Goal: Check status: Check status

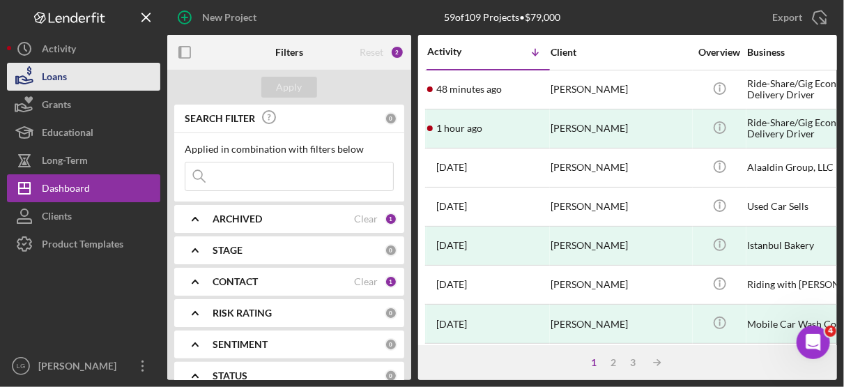
click at [59, 72] on div "Loans" at bounding box center [54, 78] width 25 height 31
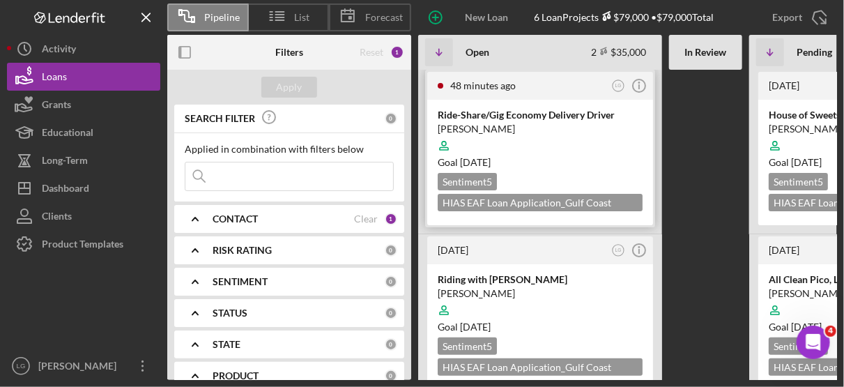
click at [576, 158] on div "Goal [DATE]" at bounding box center [540, 162] width 205 height 14
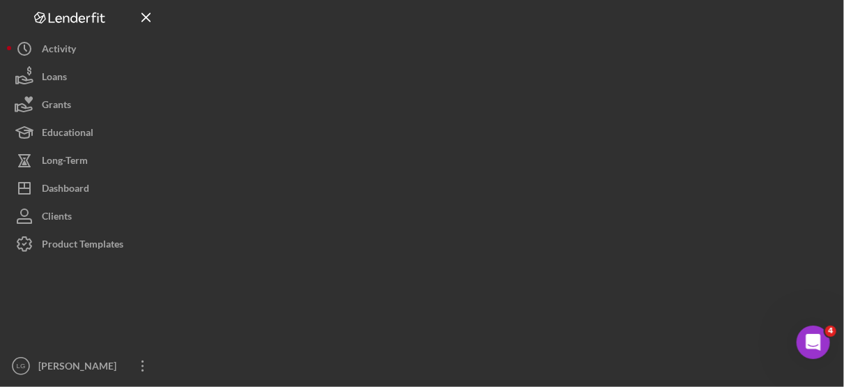
click at [576, 158] on div at bounding box center [502, 190] width 670 height 380
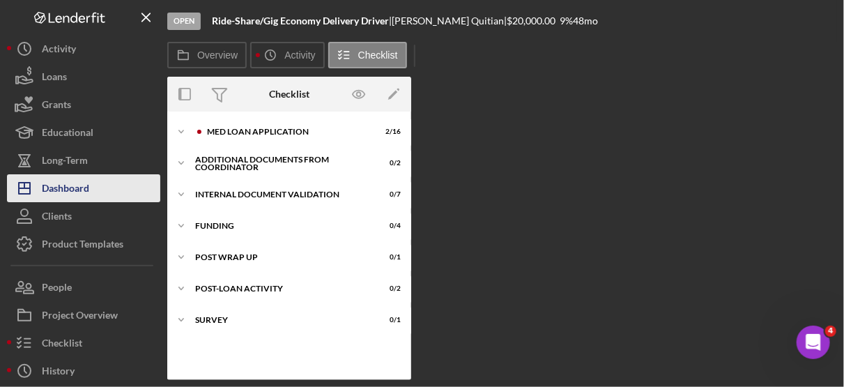
click at [84, 189] on div "Dashboard" at bounding box center [65, 189] width 47 height 31
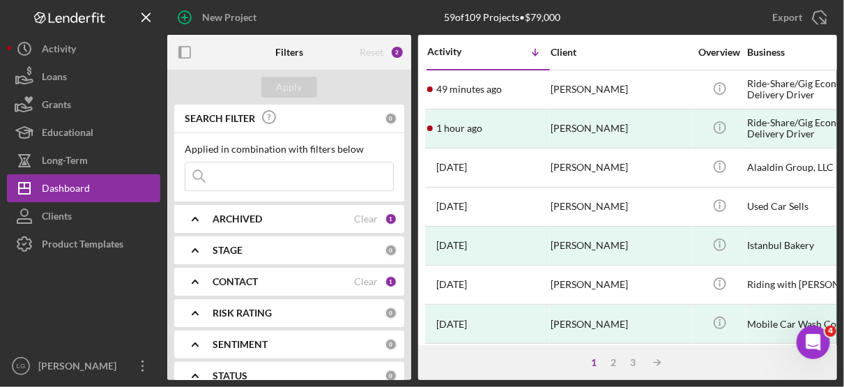
click at [517, 362] on div "1 2 3 Icon/Table Sort Arrow" at bounding box center [627, 362] width 419 height 35
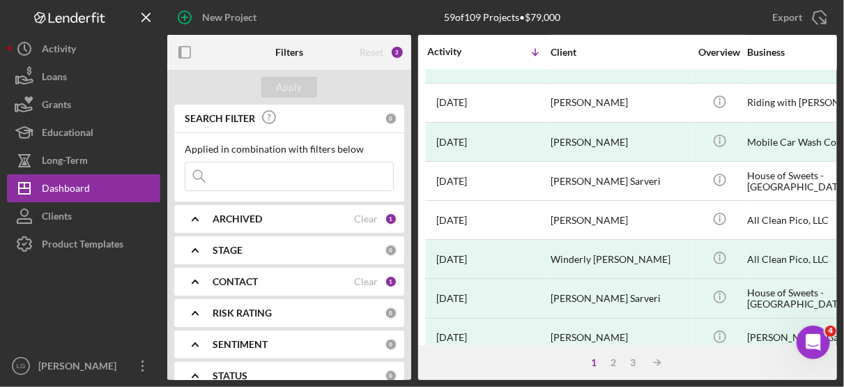
scroll to position [151, 0]
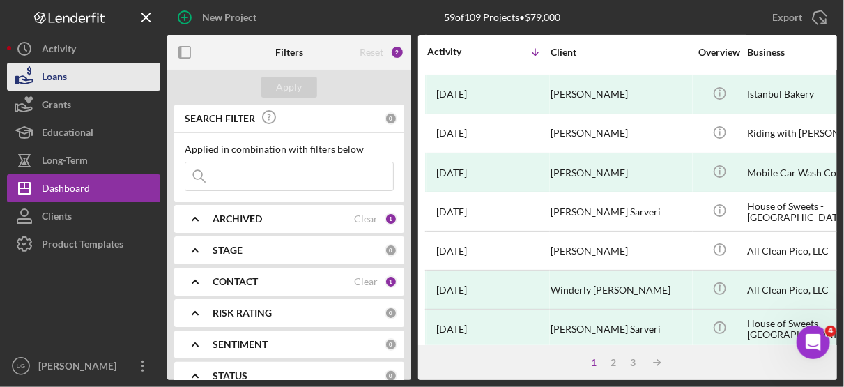
click at [66, 73] on div "Loans" at bounding box center [54, 78] width 25 height 31
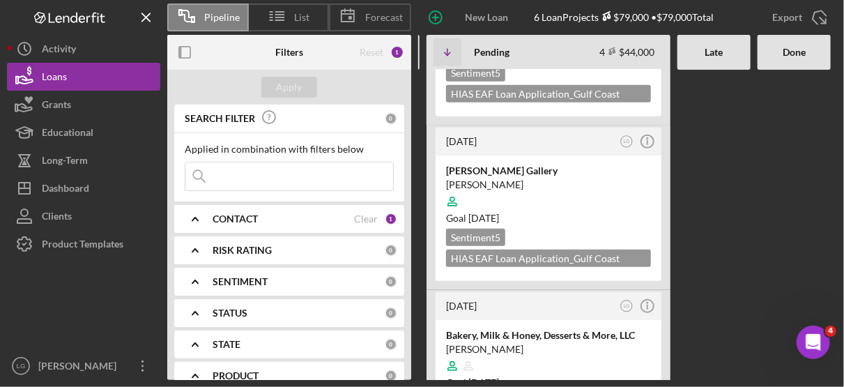
scroll to position [273, 0]
click at [578, 185] on div "[PERSON_NAME]" at bounding box center [548, 186] width 205 height 14
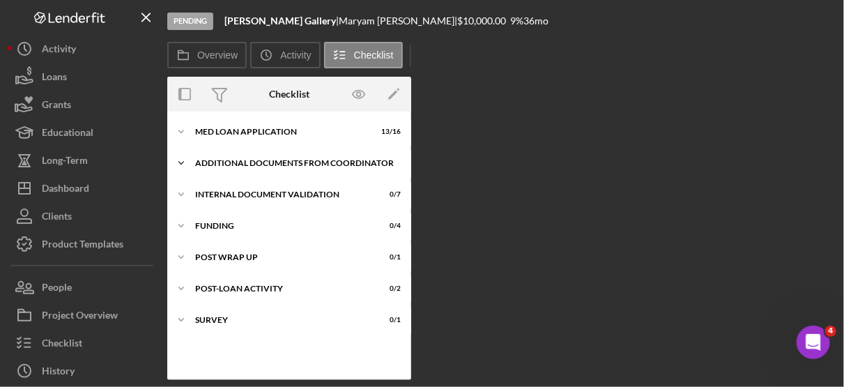
click at [266, 161] on div "Additional Documents from Coordinator" at bounding box center [294, 163] width 199 height 8
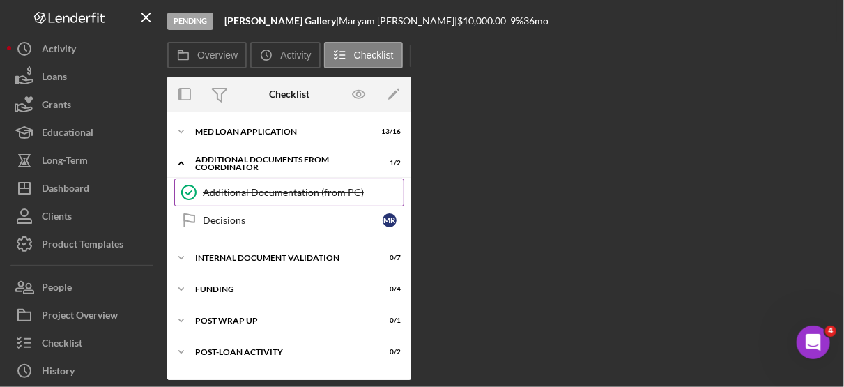
click at [288, 195] on div "Additional Documentation (from PC)" at bounding box center [303, 192] width 201 height 11
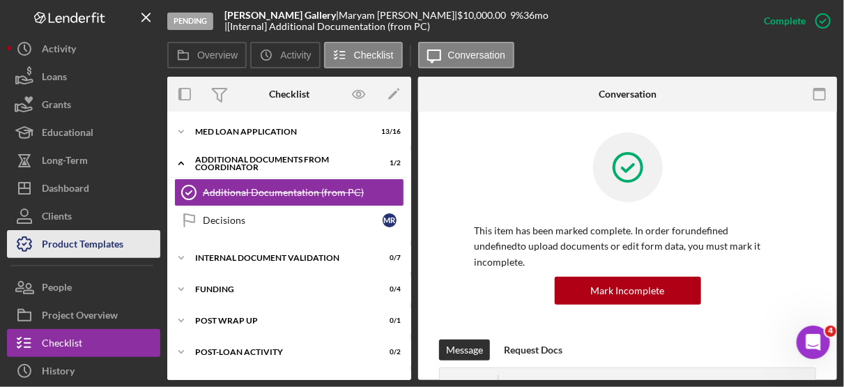
scroll to position [88, 0]
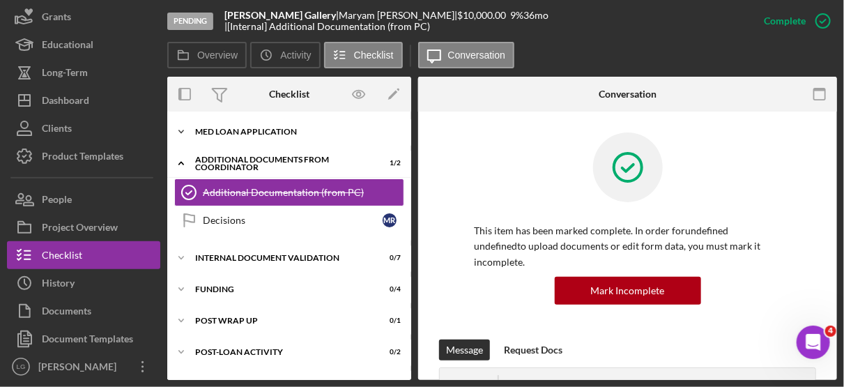
click at [289, 130] on div "MED Loan Application" at bounding box center [294, 132] width 199 height 8
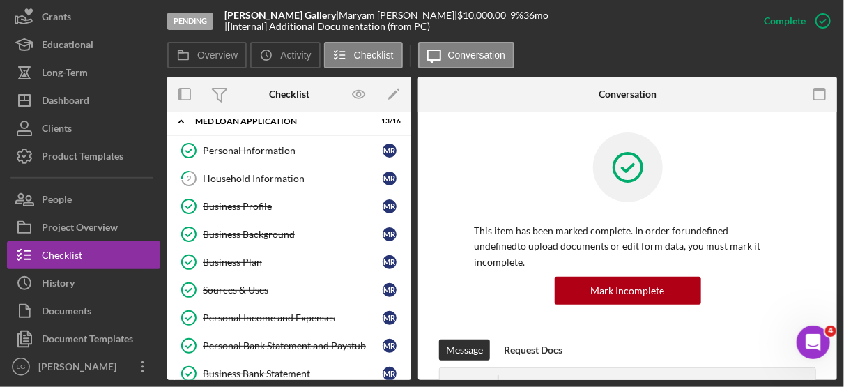
scroll to position [0, 0]
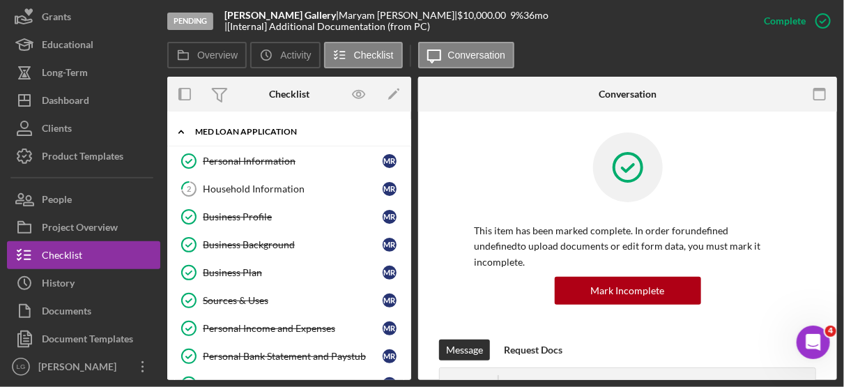
click at [257, 135] on div "MED Loan Application" at bounding box center [294, 132] width 199 height 8
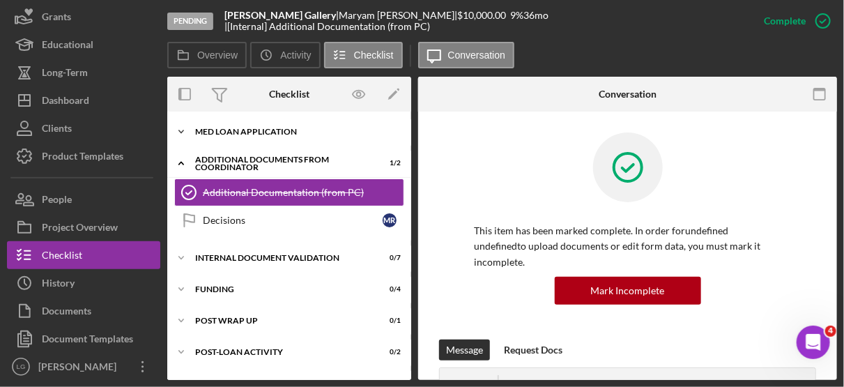
click at [249, 124] on div "Icon/Expander MED Loan Application 13 / 16" at bounding box center [289, 132] width 244 height 28
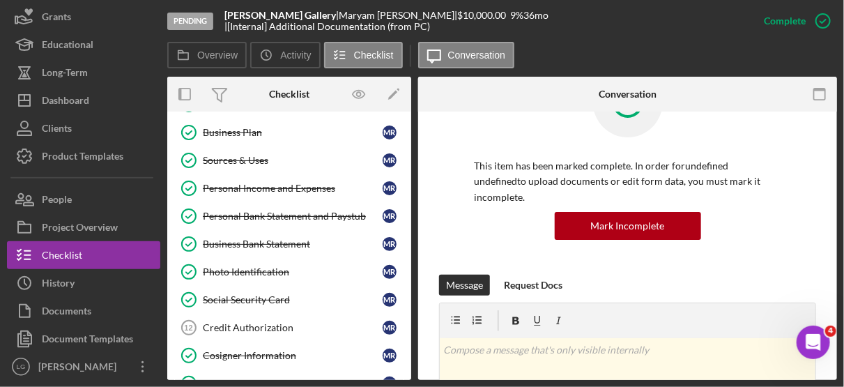
scroll to position [117, 0]
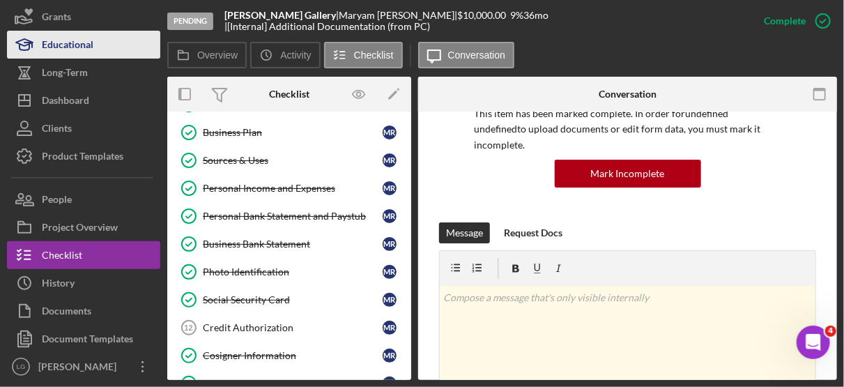
click at [73, 49] on div "Educational" at bounding box center [68, 46] width 52 height 31
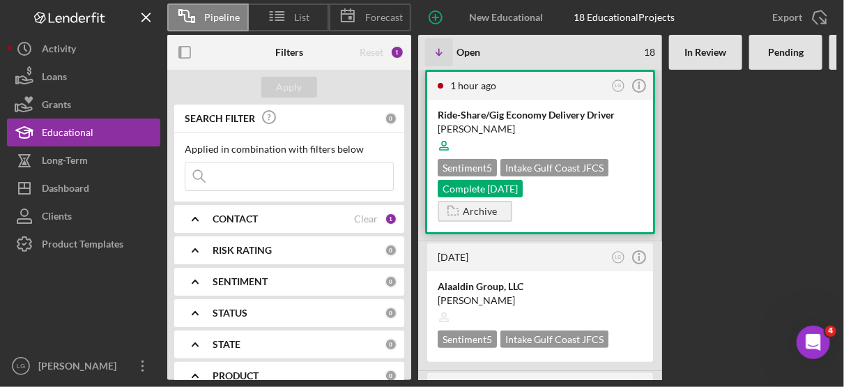
click at [552, 190] on div "Sentiment 5 Intake Gulf Coast JFCS Complete [DATE]" at bounding box center [540, 178] width 205 height 38
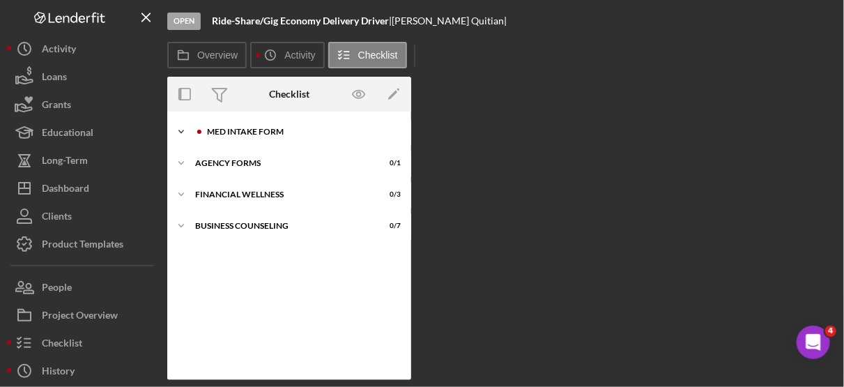
click at [267, 130] on div "MED Intake Form" at bounding box center [300, 132] width 187 height 8
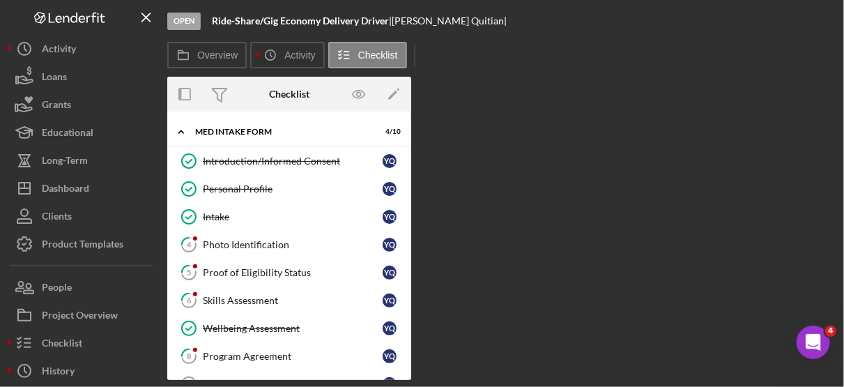
click at [407, 361] on div "Introduction/Informed Consent Introduction/Informed Consent Y Q Personal Profil…" at bounding box center [289, 290] width 244 height 286
click at [407, 320] on div "Introduction/Informed Consent Introduction/Informed Consent Y Q Personal Profil…" at bounding box center [289, 290] width 244 height 286
click at [229, 132] on div "MED Intake Form" at bounding box center [294, 132] width 199 height 8
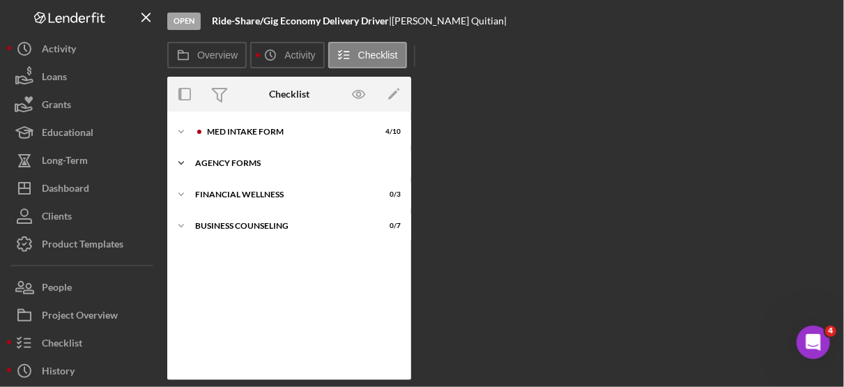
click at [241, 163] on div "Agency Forms" at bounding box center [294, 163] width 199 height 8
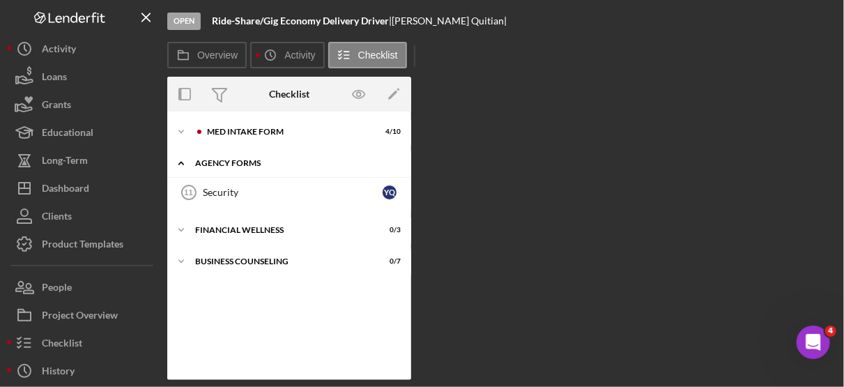
click at [242, 158] on div "Icon/Expander Agency Forms 0 / 1" at bounding box center [289, 163] width 244 height 29
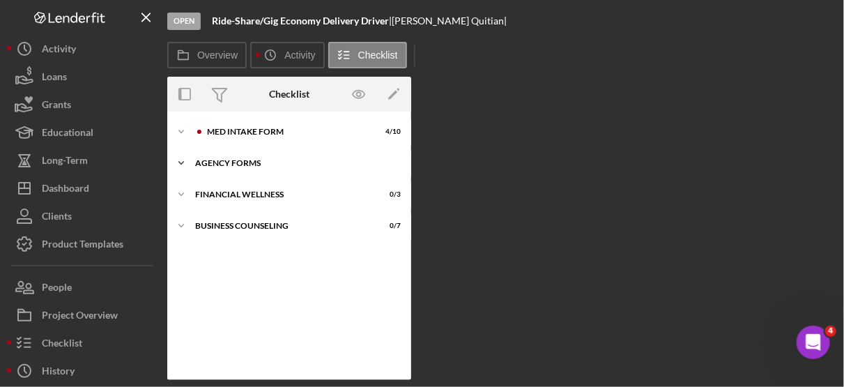
click at [241, 158] on div "Icon/Expander Agency Forms 0 / 1" at bounding box center [289, 163] width 244 height 28
